Goal: Use online tool/utility

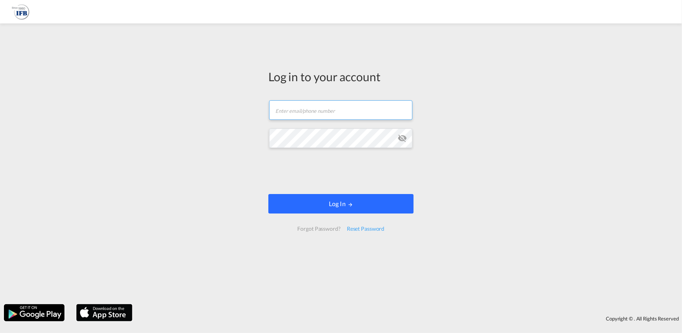
type input "[PERSON_NAME][EMAIL_ADDRESS][PERSON_NAME][DOMAIN_NAME]"
click at [387, 207] on button "Log In" at bounding box center [340, 204] width 145 height 20
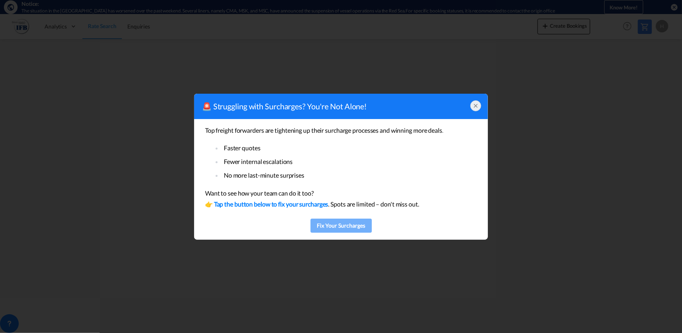
click at [352, 221] on div "Fix Your Surcharges" at bounding box center [341, 226] width 57 height 12
